Goal: Task Accomplishment & Management: Manage account settings

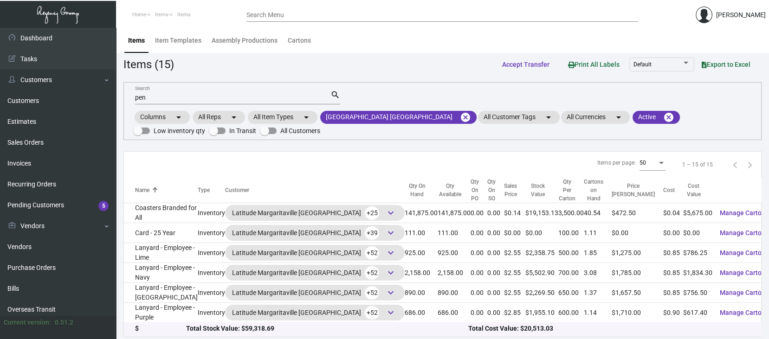
scroll to position [199, 0]
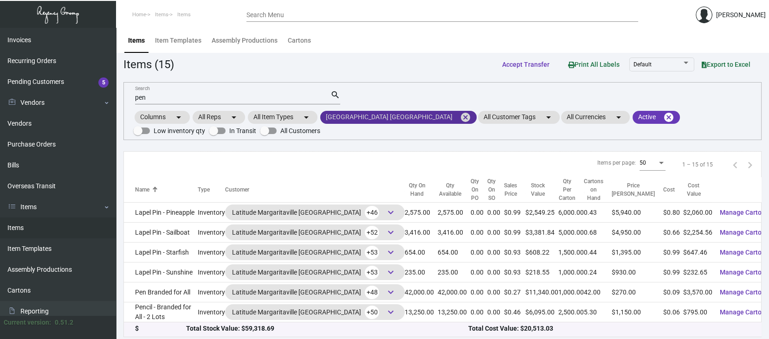
click at [460, 117] on mat-icon "cancel" at bounding box center [465, 117] width 11 height 11
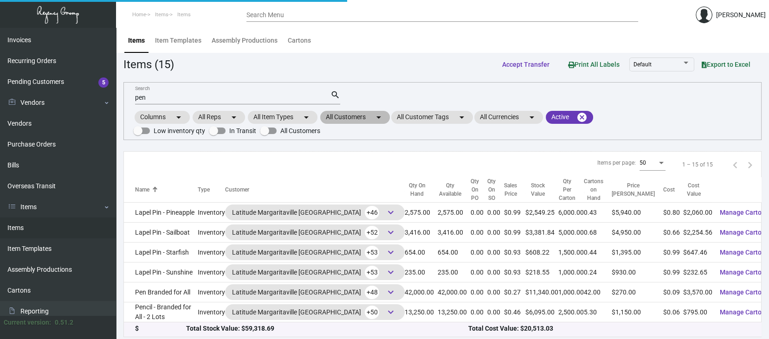
click at [340, 115] on mat-chip "All Customers arrow_drop_down" at bounding box center [355, 117] width 70 height 13
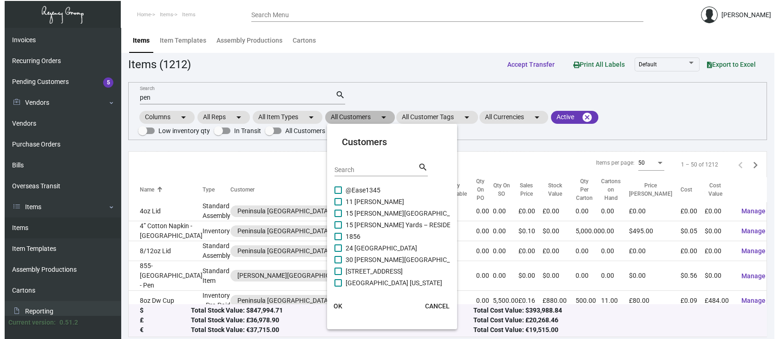
scroll to position [357, 0]
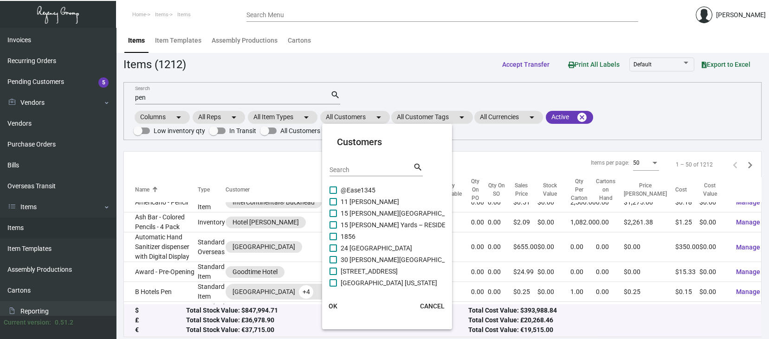
click at [331, 169] on input "Search" at bounding box center [372, 170] width 84 height 7
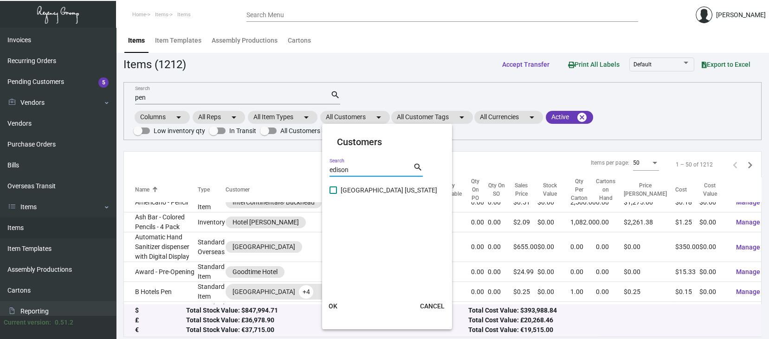
type input "edison"
click at [335, 190] on span at bounding box center [333, 190] width 7 height 7
click at [333, 194] on input "[GEOGRAPHIC_DATA] [US_STATE]" at bounding box center [333, 194] width 0 height 0
checkbox input "true"
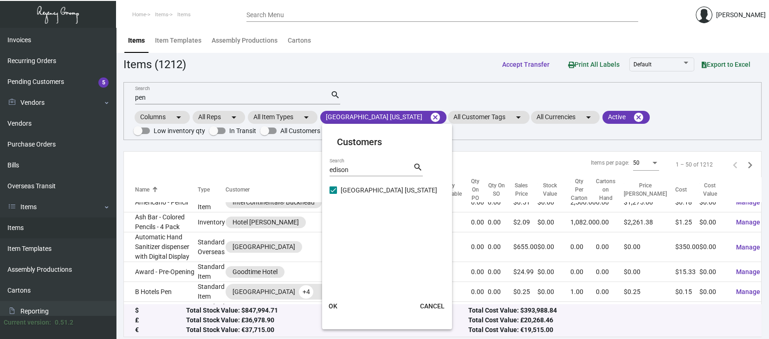
click at [335, 305] on span "OK" at bounding box center [333, 306] width 9 height 7
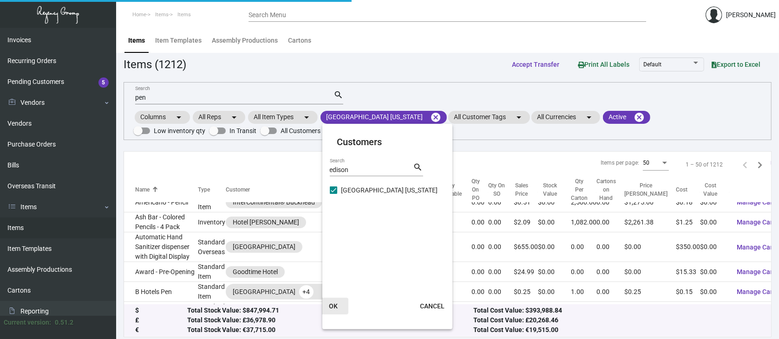
scroll to position [0, 0]
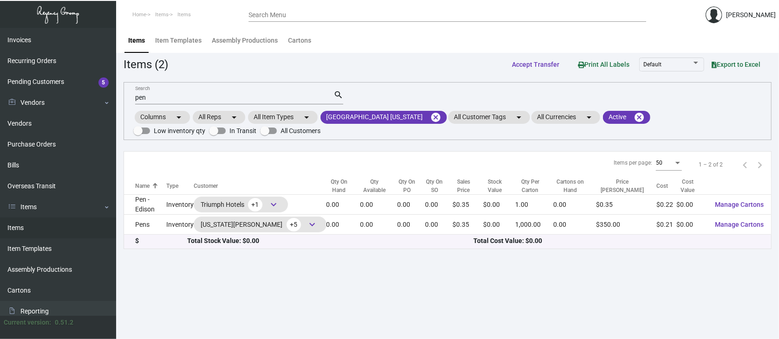
click at [158, 91] on div "pen Search" at bounding box center [234, 97] width 198 height 14
type input "p"
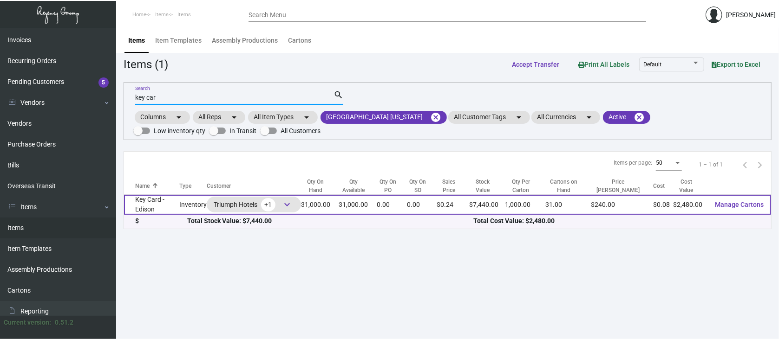
type input "key car"
click at [750, 201] on span "Manage Cartons" at bounding box center [739, 204] width 49 height 7
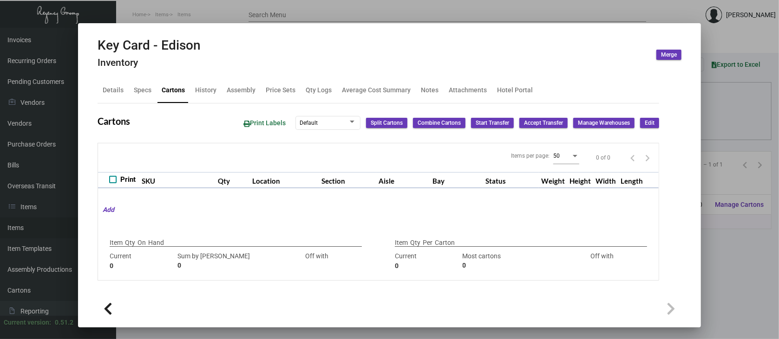
type input "31,000"
type input "15000"
type input "+16000"
type input "1,000"
type input "1000"
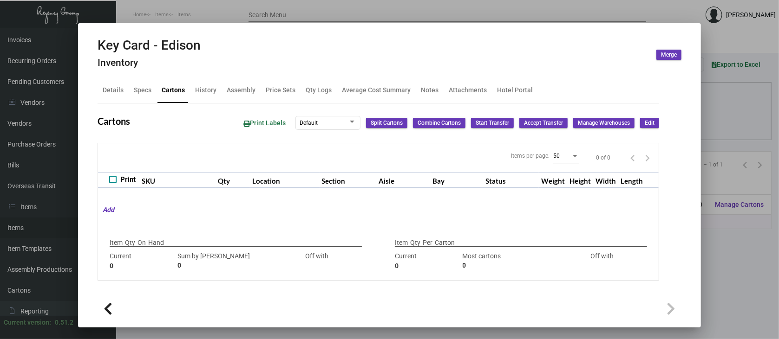
type input "0"
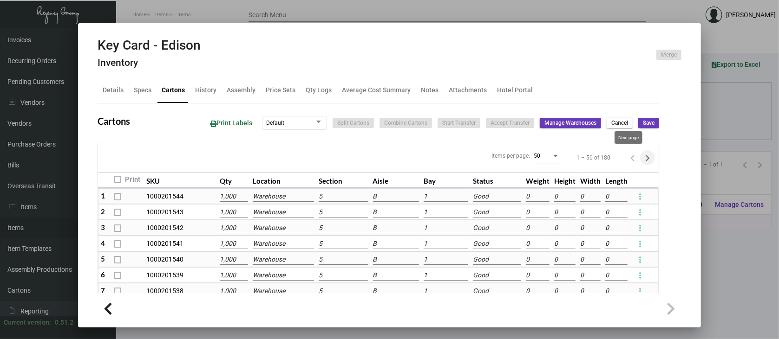
click at [641, 157] on icon "Next page" at bounding box center [647, 158] width 13 height 13
type input "0"
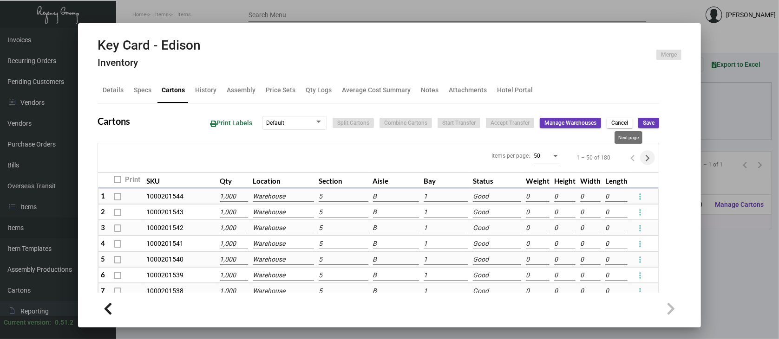
type input "0"
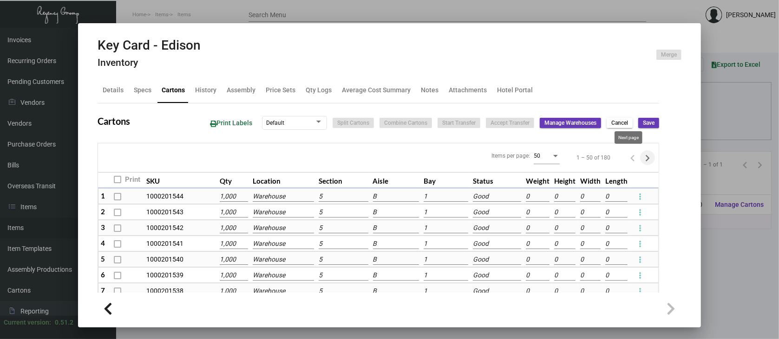
type input "0"
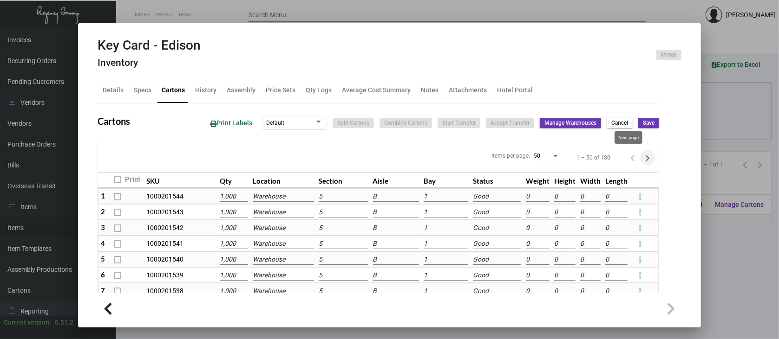
type input "0"
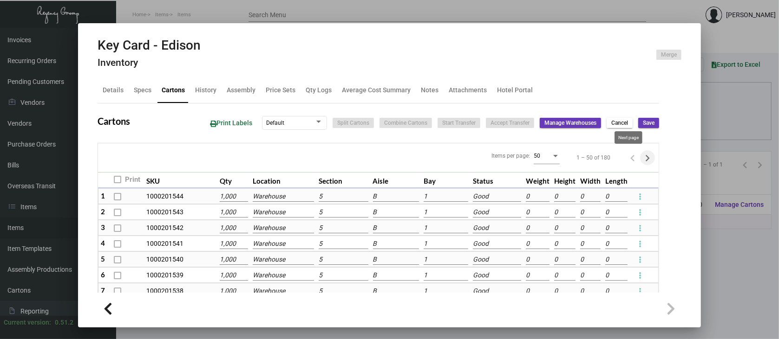
type input "0"
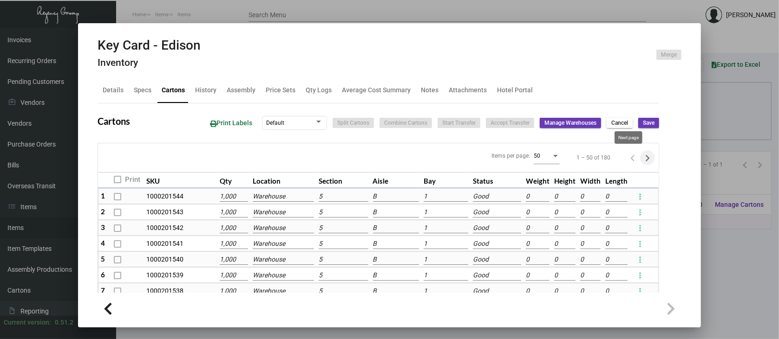
type input "0"
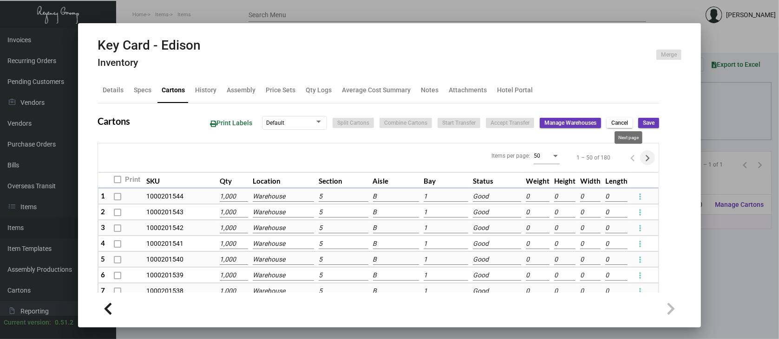
type input "0"
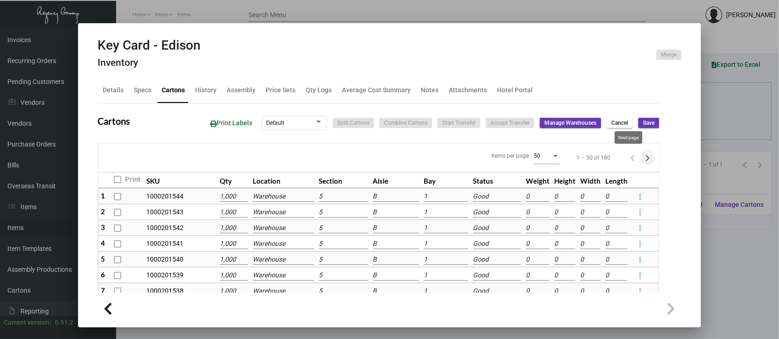
type input "0"
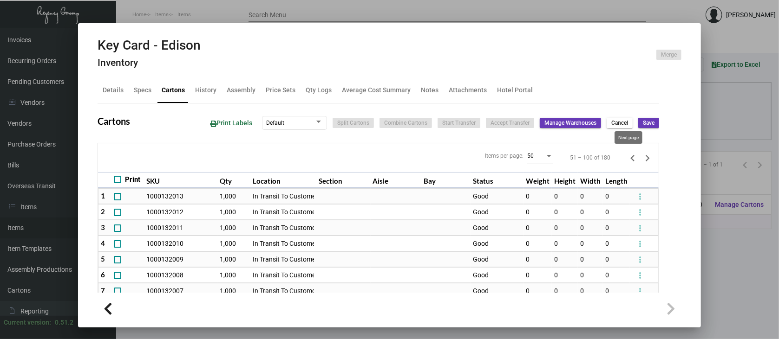
click at [645, 158] on icon "Next page" at bounding box center [647, 158] width 4 height 7
click at [645, 155] on icon "Next page" at bounding box center [647, 158] width 4 height 7
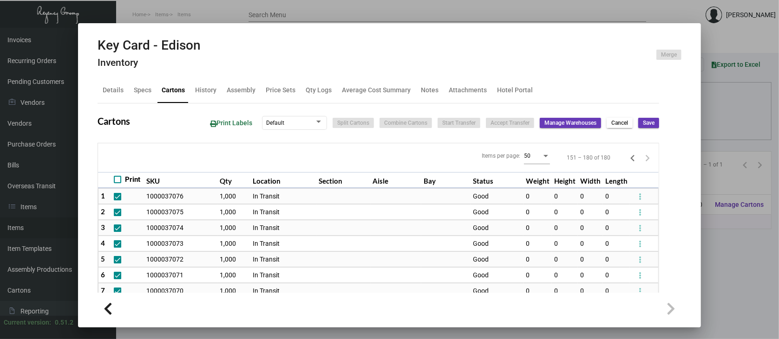
click at [737, 276] on div at bounding box center [389, 169] width 779 height 339
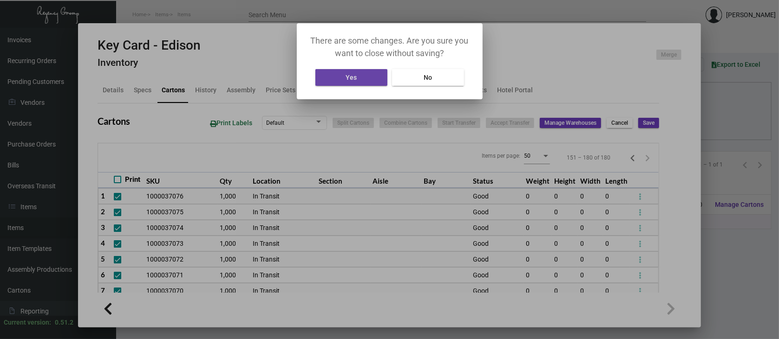
click at [365, 80] on button "Yes" at bounding box center [351, 77] width 72 height 17
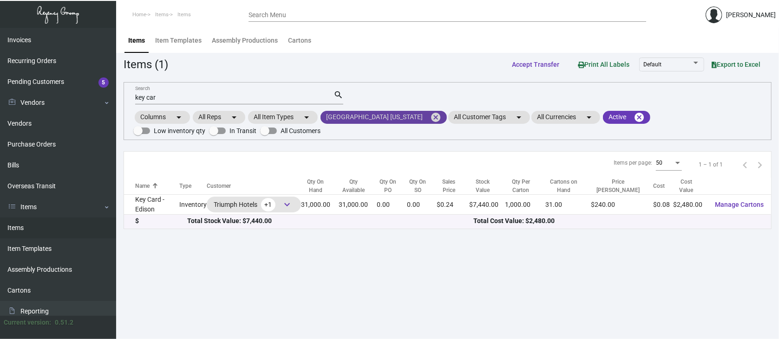
click at [430, 117] on mat-icon "cancel" at bounding box center [435, 117] width 11 height 11
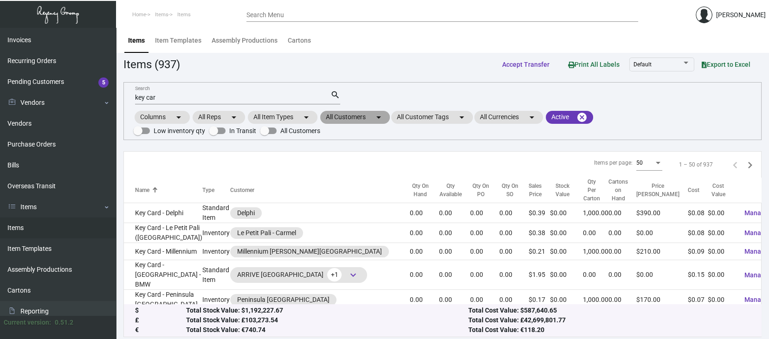
click at [361, 115] on mat-chip "All Customers arrow_drop_down" at bounding box center [355, 117] width 70 height 13
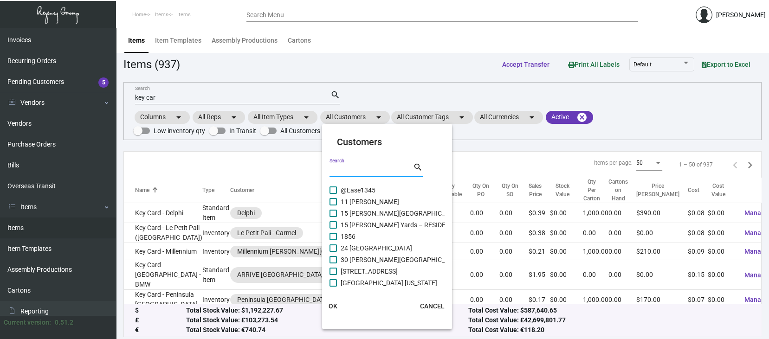
click at [337, 167] on input "Search" at bounding box center [372, 170] width 84 height 7
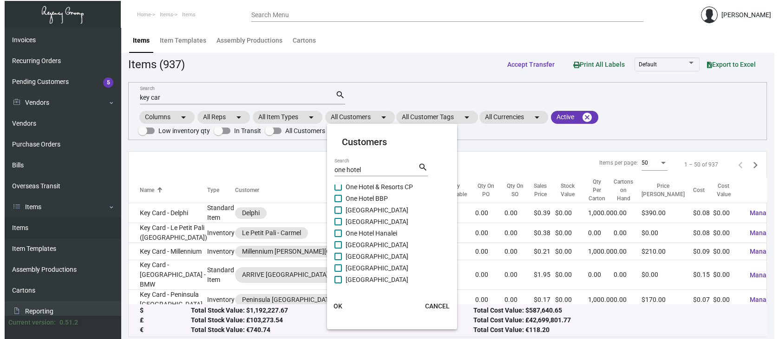
scroll to position [31, 0]
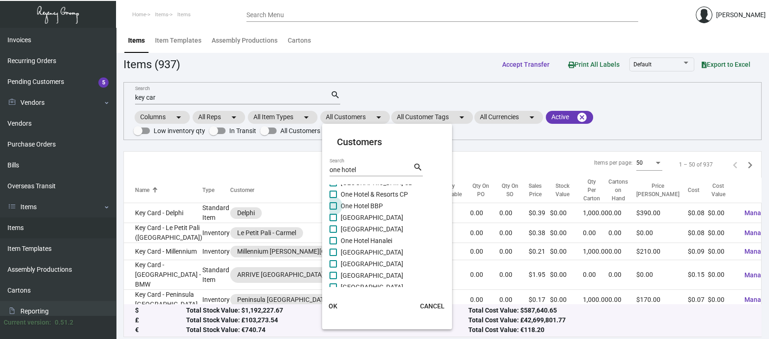
click at [335, 204] on span at bounding box center [333, 205] width 7 height 7
click at [333, 210] on input "One Hotel BBP" at bounding box center [333, 210] width 0 height 0
click at [334, 303] on span "OK" at bounding box center [333, 306] width 9 height 7
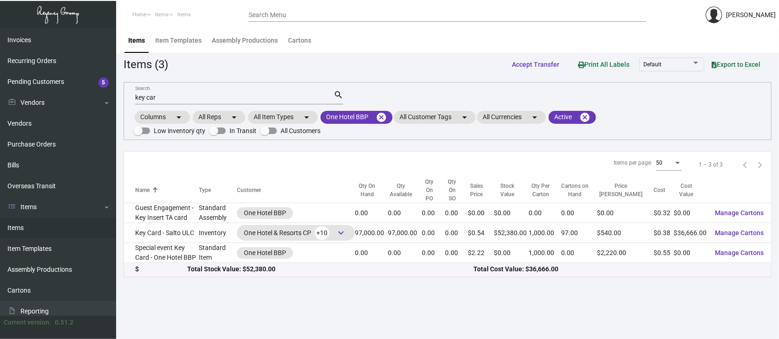
click at [174, 93] on div "key car Search" at bounding box center [234, 97] width 198 height 14
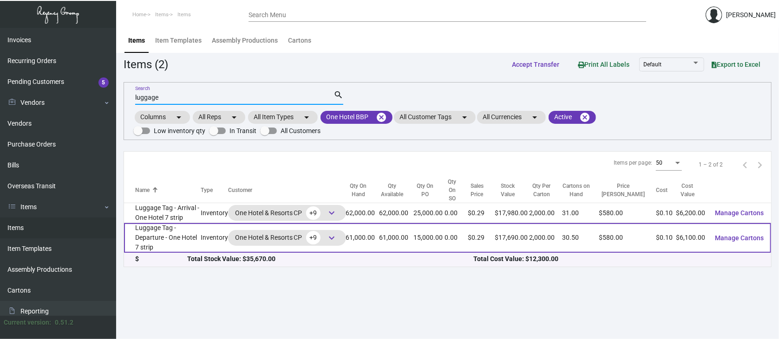
click at [742, 234] on span "Manage Cartons" at bounding box center [739, 237] width 49 height 7
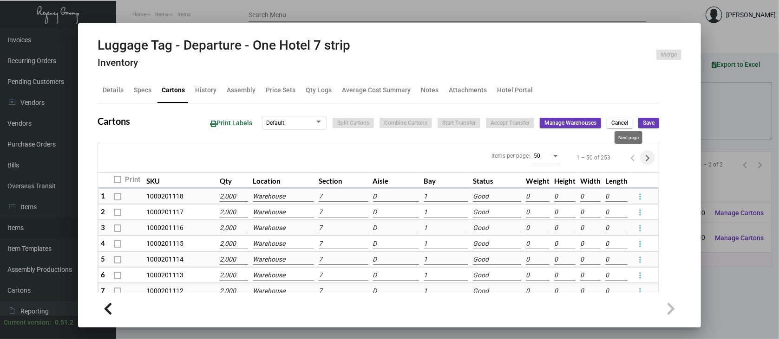
drag, startPoint x: 629, startPoint y: 158, endPoint x: 585, endPoint y: 180, distance: 49.8
click at [645, 158] on icon "Next page" at bounding box center [647, 158] width 4 height 7
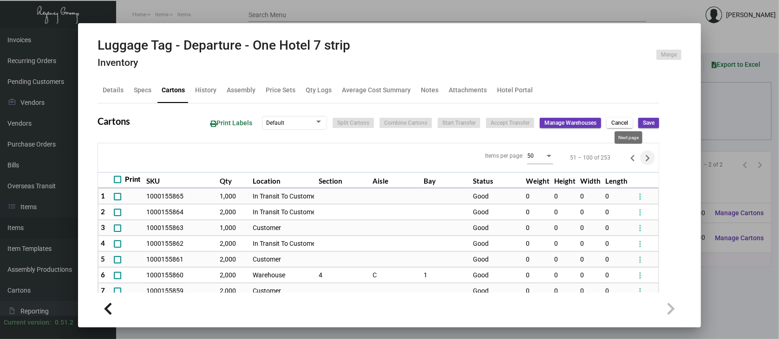
click at [641, 157] on icon "Next page" at bounding box center [647, 158] width 13 height 13
click at [641, 155] on icon "Next page" at bounding box center [647, 158] width 13 height 13
